Goal: Transaction & Acquisition: Purchase product/service

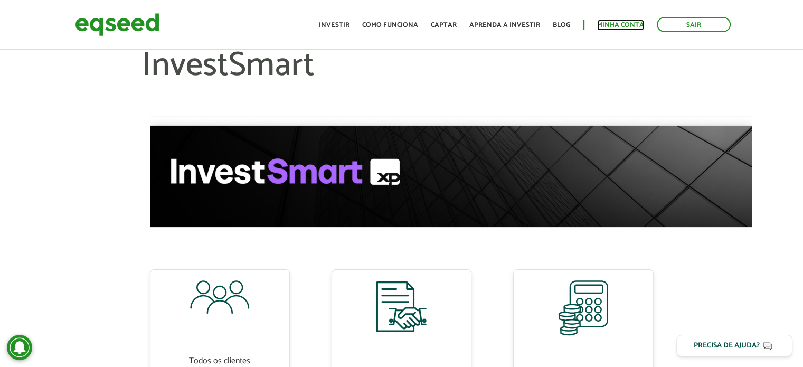
click at [611, 27] on link "Minha conta" at bounding box center [620, 25] width 47 height 7
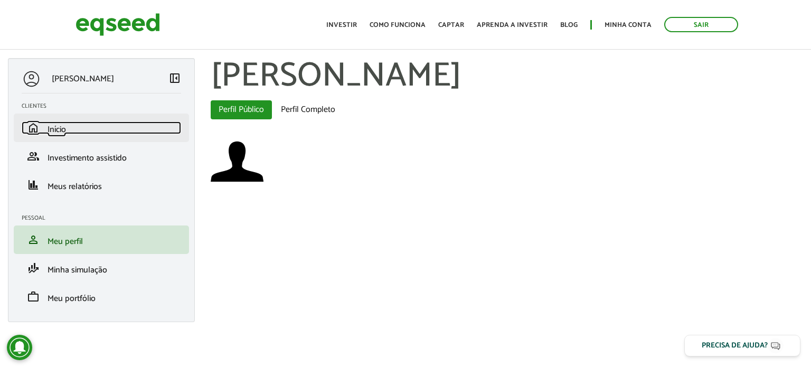
click at [60, 136] on span "Início" at bounding box center [56, 129] width 18 height 14
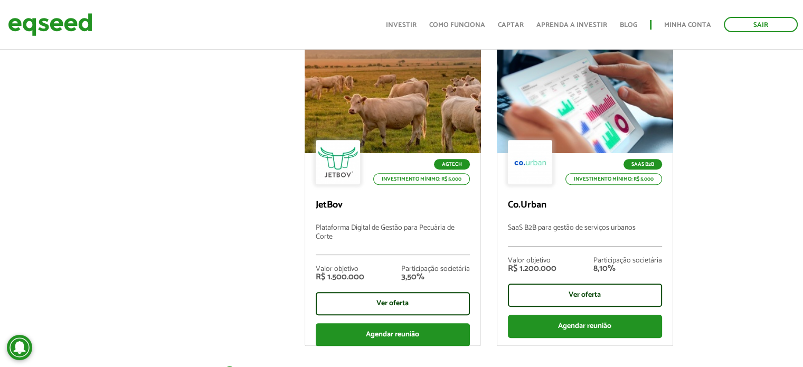
scroll to position [422, 0]
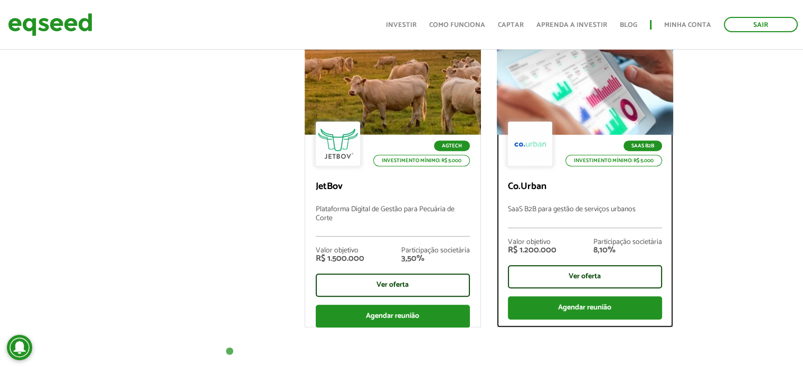
click at [587, 122] on div "SaaS B2B Investimento mínimo: R$ 5.000" at bounding box center [585, 144] width 154 height 46
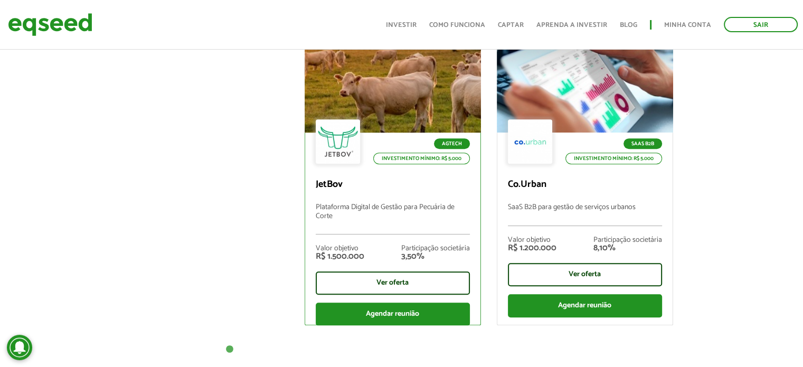
scroll to position [422, 0]
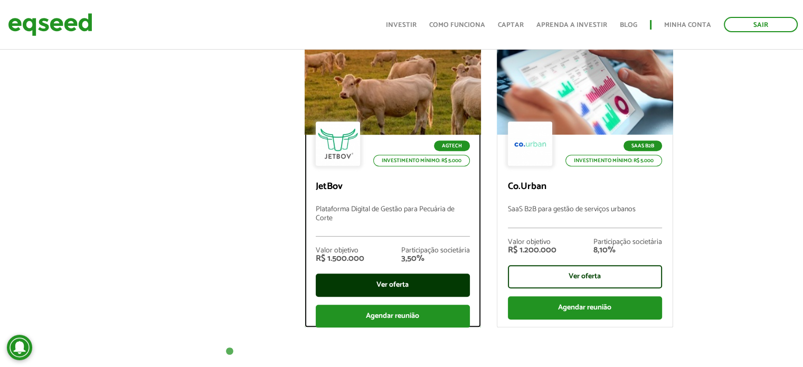
click at [415, 279] on div "Ver oferta" at bounding box center [393, 284] width 154 height 23
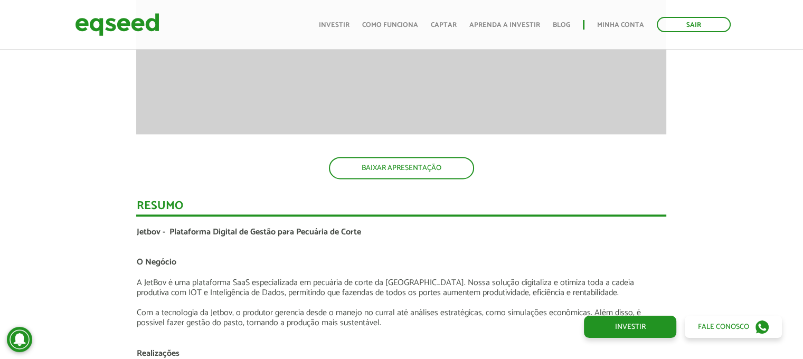
scroll to position [1688, 0]
